Goal: Information Seeking & Learning: Learn about a topic

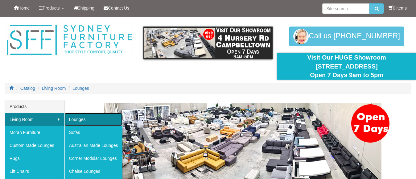
click at [81, 120] on link "Lounges" at bounding box center [94, 119] width 58 height 13
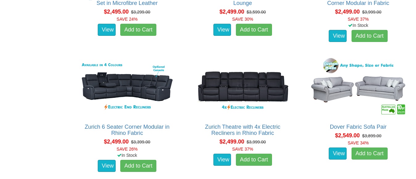
scroll to position [1358, 0]
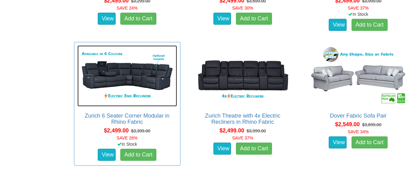
click at [137, 73] on img at bounding box center [127, 75] width 100 height 61
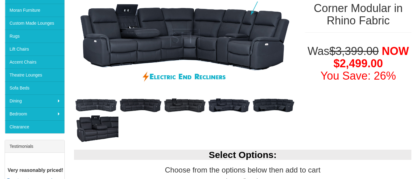
scroll to position [123, 0]
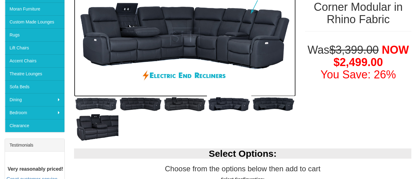
click at [133, 59] on img at bounding box center [185, 37] width 222 height 120
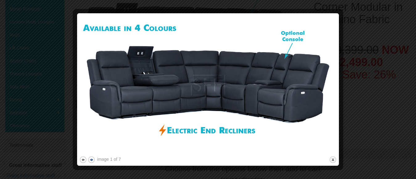
click at [93, 159] on button "next" at bounding box center [92, 160] width 8 height 8
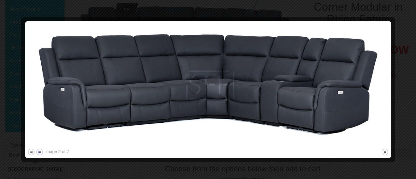
click at [39, 151] on button "next" at bounding box center [40, 152] width 8 height 8
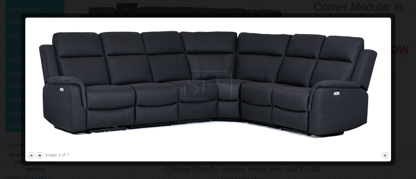
click at [39, 151] on div "image 3 of 7 previous next close" at bounding box center [208, 90] width 362 height 140
click at [40, 156] on button "next" at bounding box center [40, 156] width 8 height 8
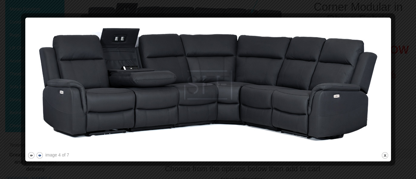
click at [40, 156] on button "next" at bounding box center [40, 156] width 8 height 8
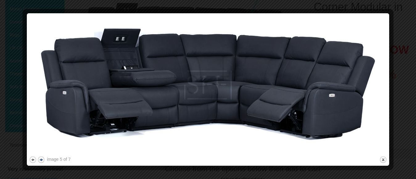
click at [40, 156] on button "next" at bounding box center [41, 160] width 8 height 8
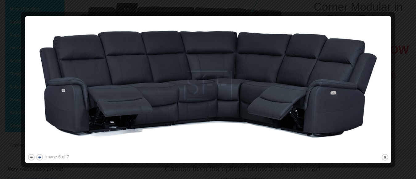
click at [40, 156] on button "next" at bounding box center [40, 157] width 8 height 8
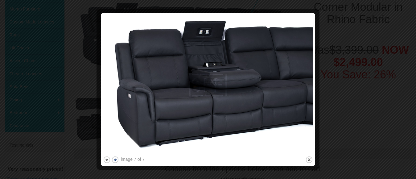
click at [40, 156] on div at bounding box center [208, 89] width 416 height 179
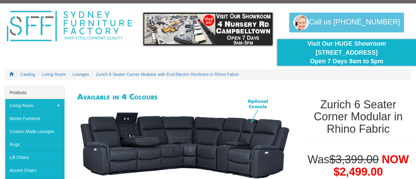
scroll to position [0, 0]
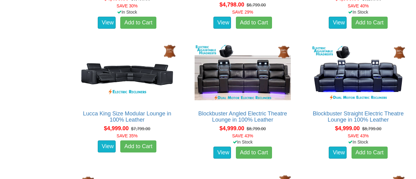
scroll to position [4352, 0]
